Goal: Navigation & Orientation: Understand site structure

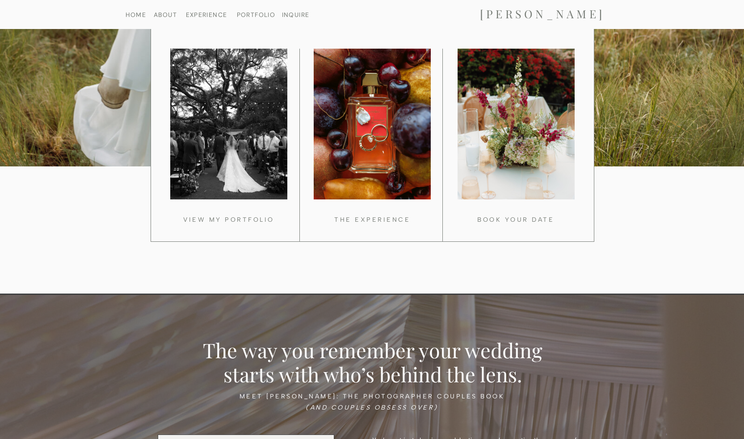
scroll to position [792, 0]
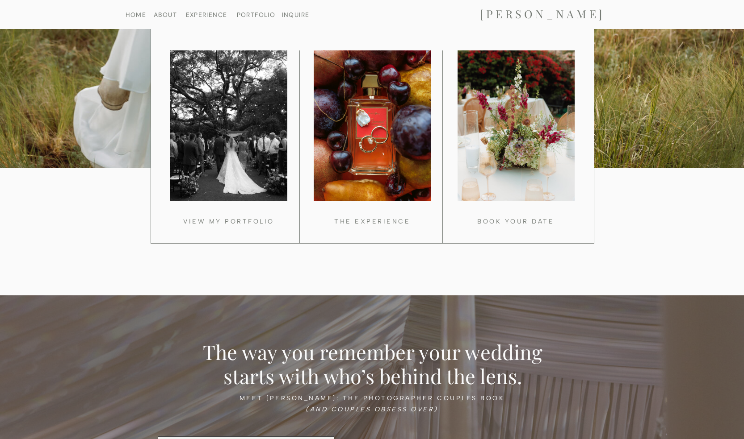
click at [363, 218] on h3 "THE EXPERIENCE" at bounding box center [372, 220] width 134 height 8
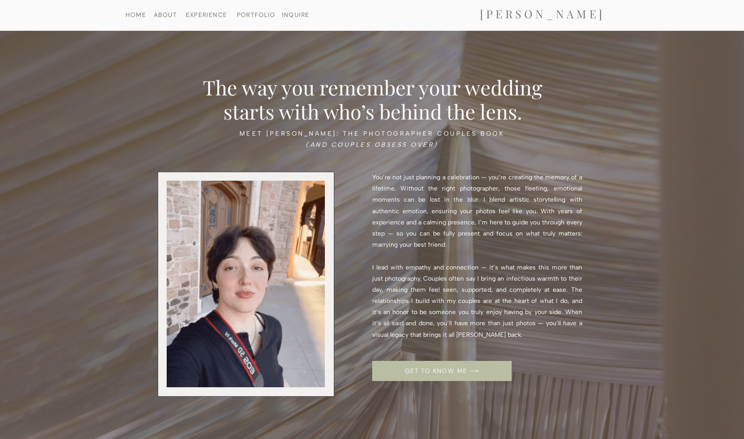
scroll to position [1060, 0]
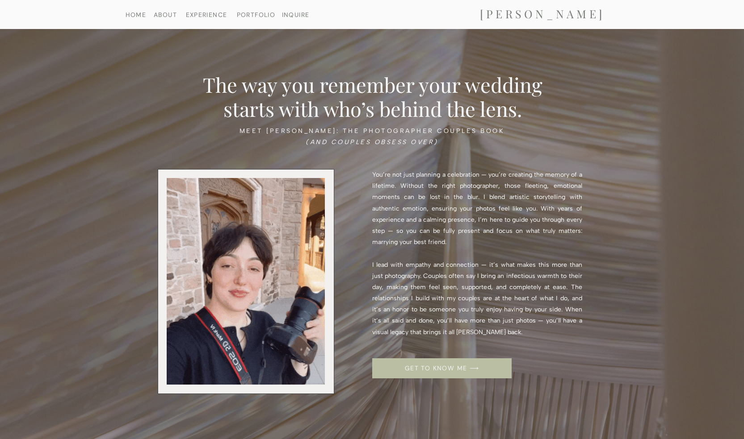
click at [167, 16] on nav "ABOUT" at bounding box center [165, 15] width 46 height 6
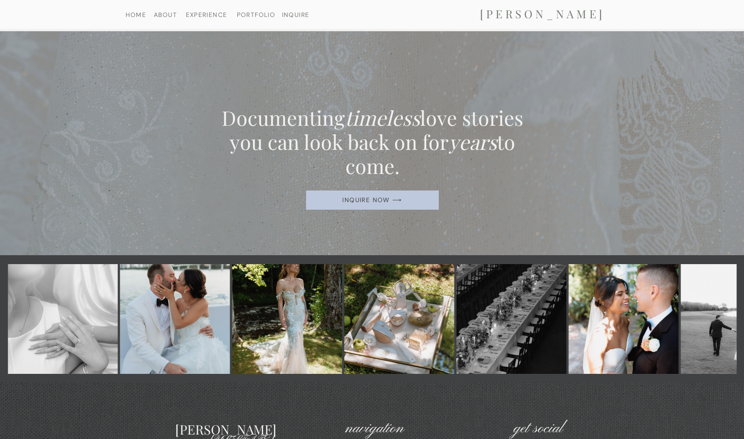
scroll to position [1522, 0]
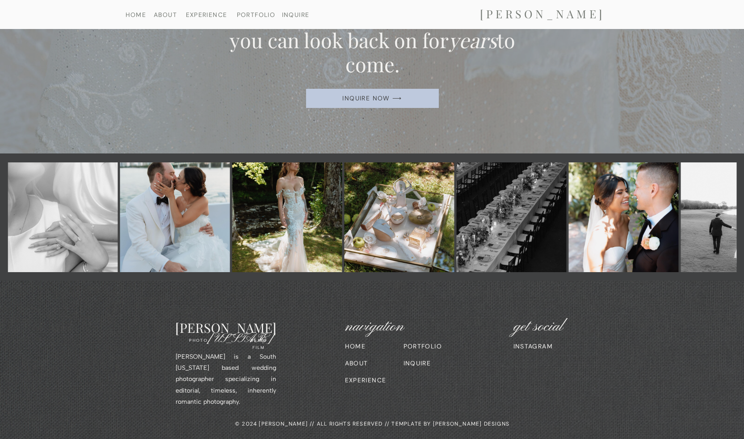
click at [356, 343] on nav "HOME" at bounding box center [360, 346] width 30 height 6
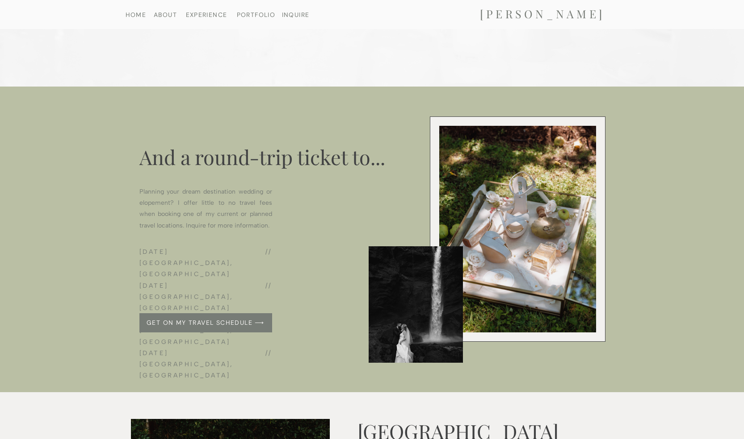
scroll to position [3212, 0]
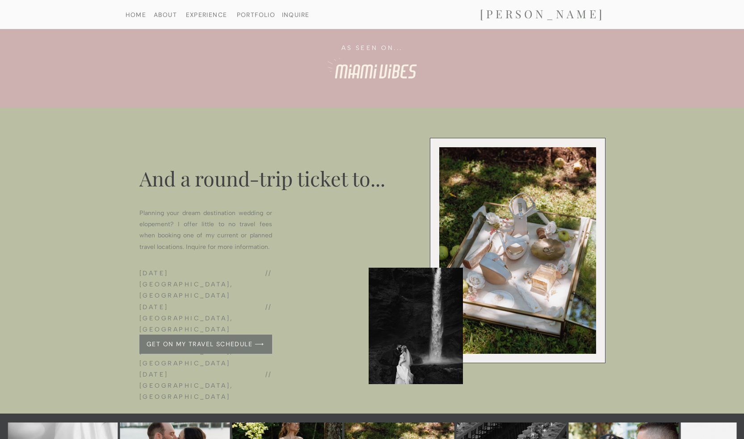
scroll to position [1333, 0]
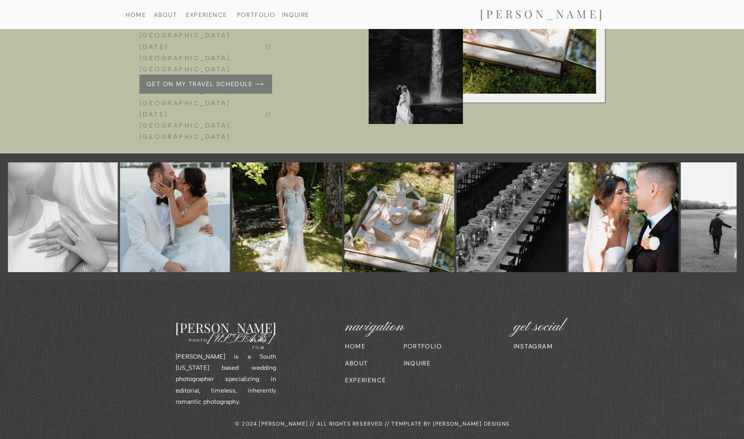
click at [542, 344] on nav "INSTAGRAM" at bounding box center [539, 346] width 53 height 6
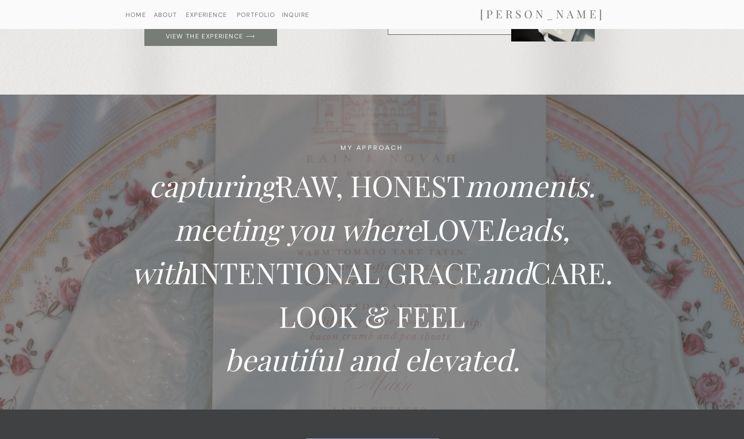
scroll to position [78, 0]
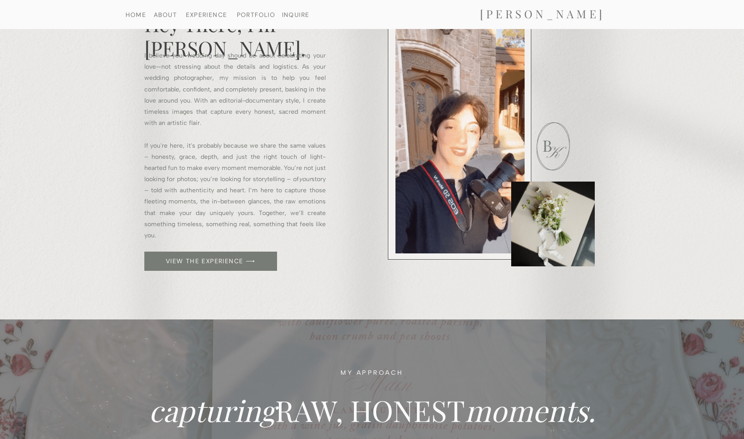
click at [301, 102] on p "I believe your wedding day should be about celebrating your love—not stressing …" at bounding box center [234, 146] width 181 height 192
